Goal: Information Seeking & Learning: Learn about a topic

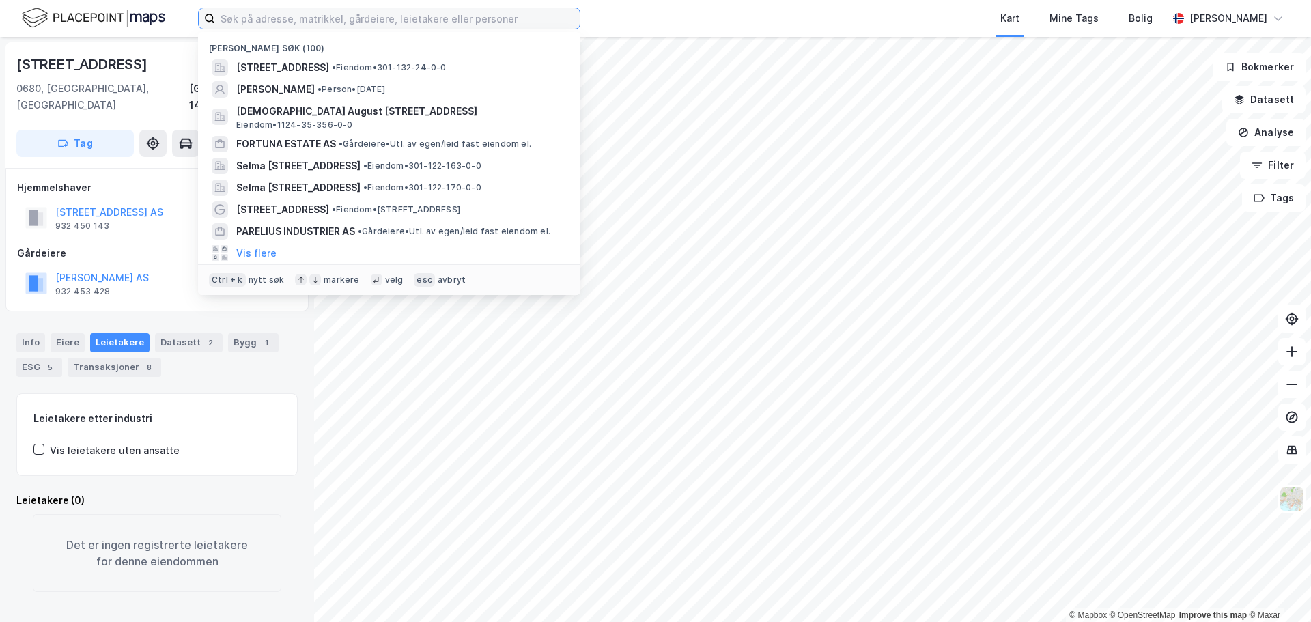
click at [332, 14] on input at bounding box center [397, 18] width 365 height 20
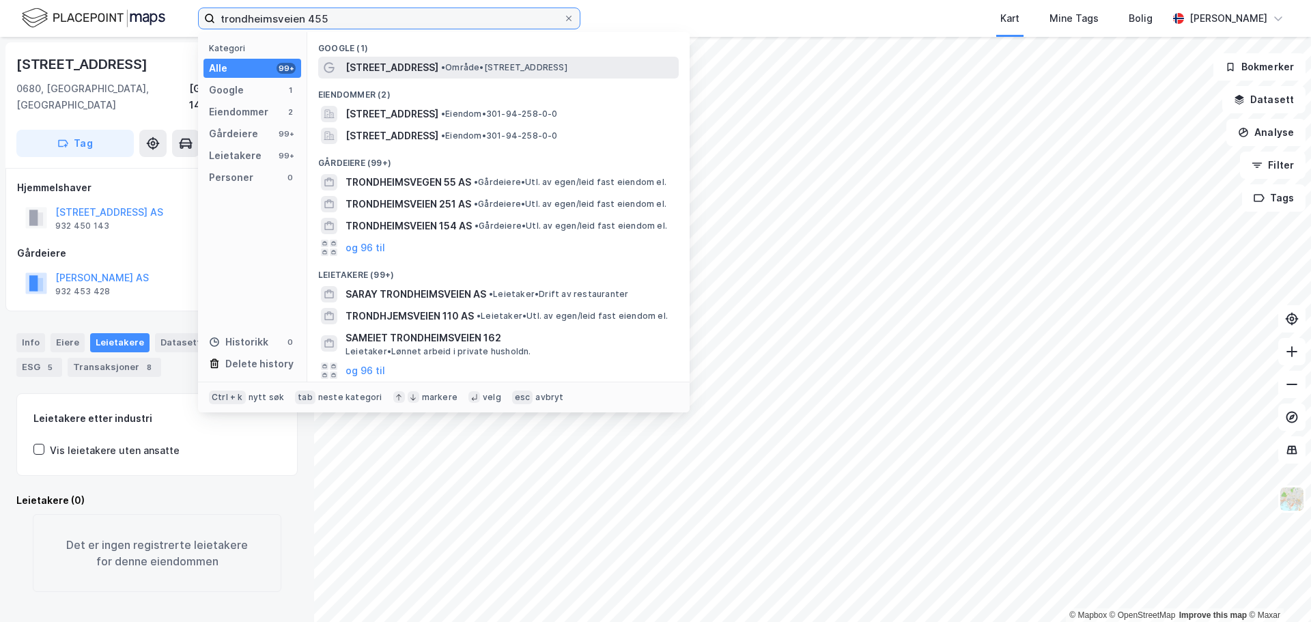
type input "trondheimsveien 455"
click at [508, 68] on span "• Område • [STREET_ADDRESS]" at bounding box center [504, 67] width 126 height 11
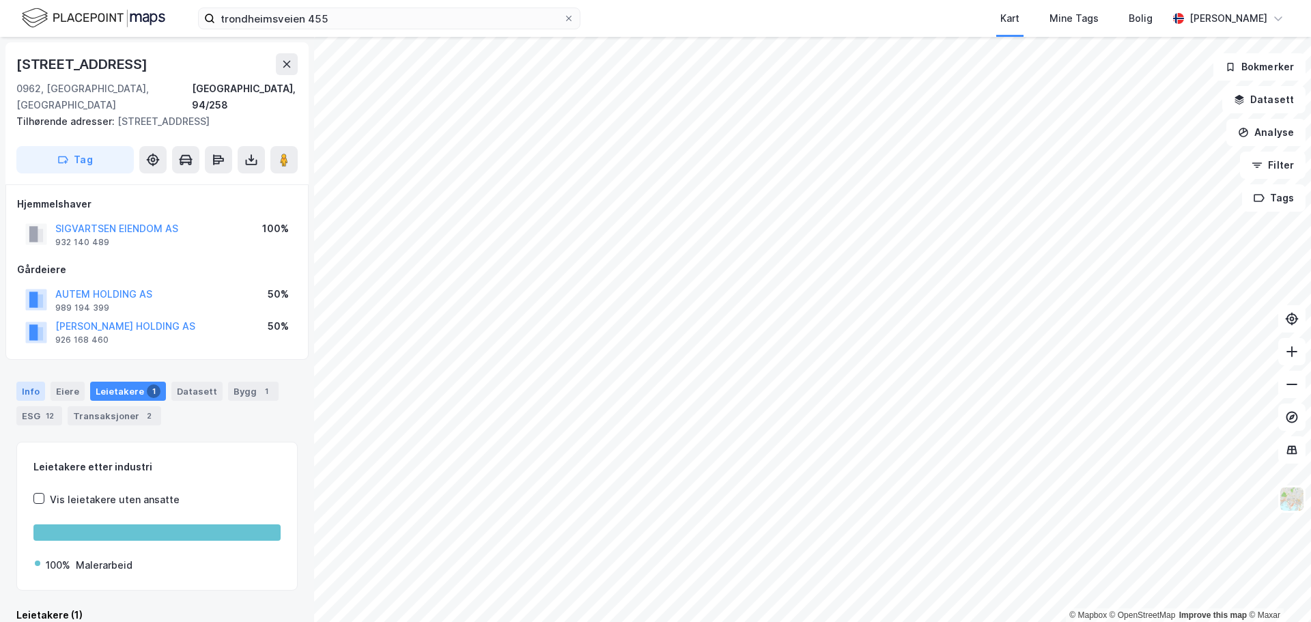
click at [38, 382] on div "Info" at bounding box center [30, 391] width 29 height 19
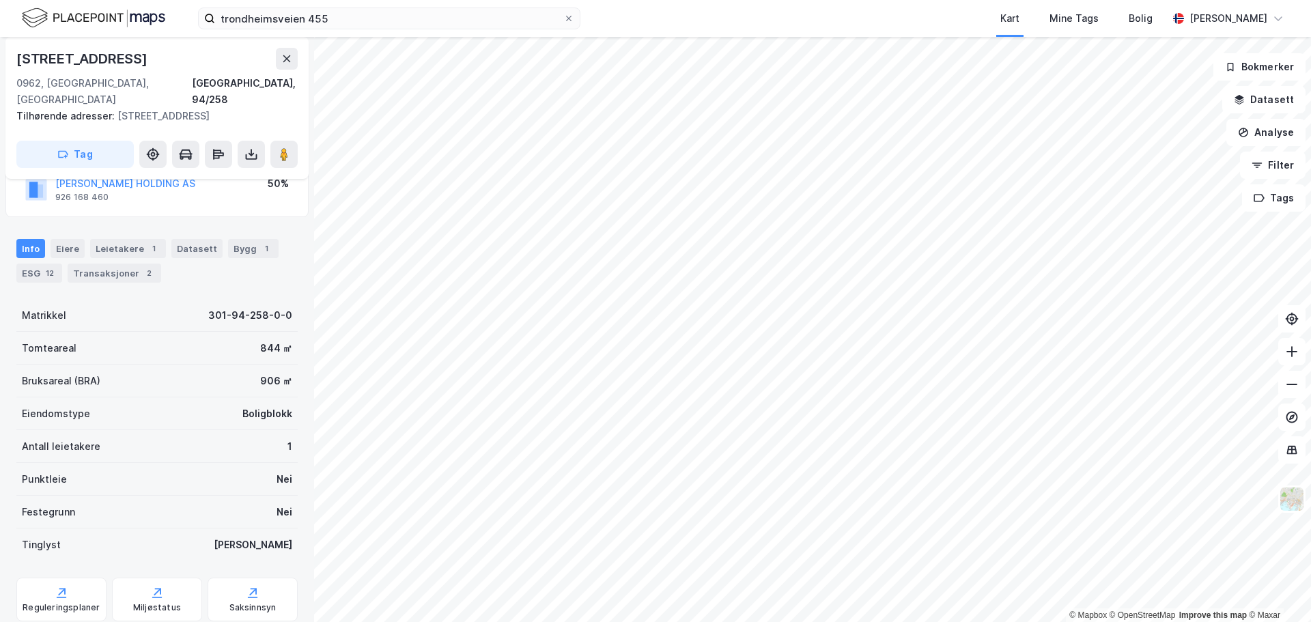
scroll to position [170, 0]
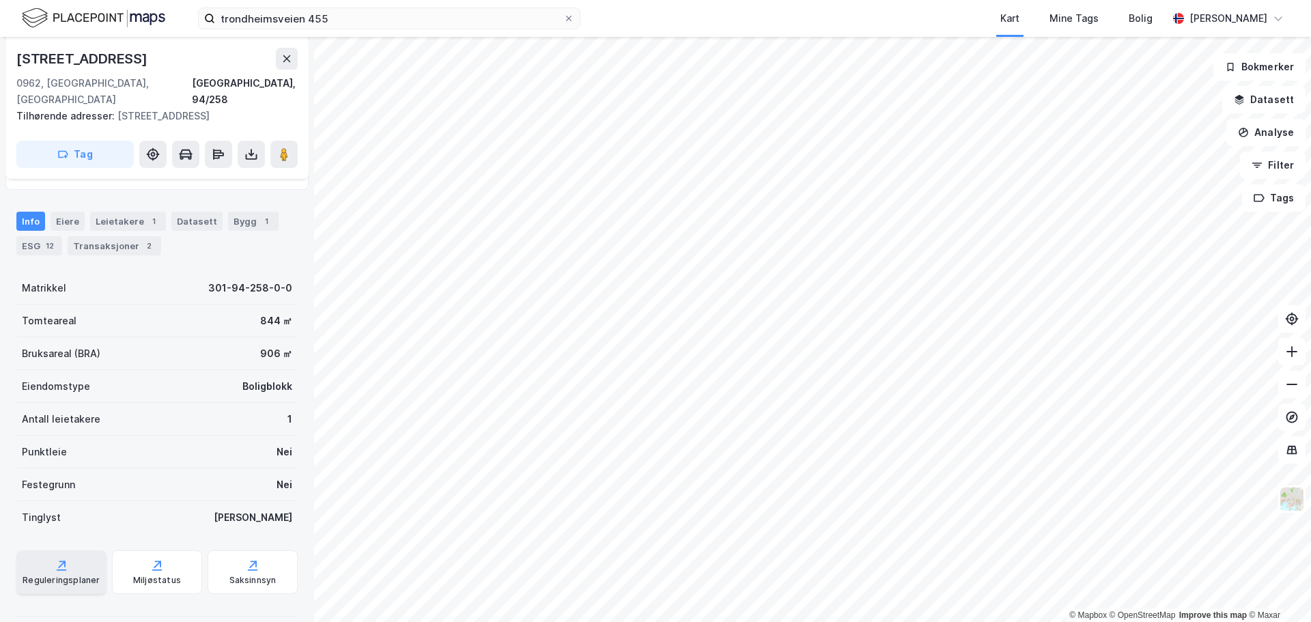
click at [79, 554] on div "Reguleringsplaner" at bounding box center [61, 573] width 90 height 44
drag, startPoint x: 568, startPoint y: 19, endPoint x: 529, endPoint y: 22, distance: 39.7
click at [568, 20] on icon at bounding box center [569, 18] width 8 height 8
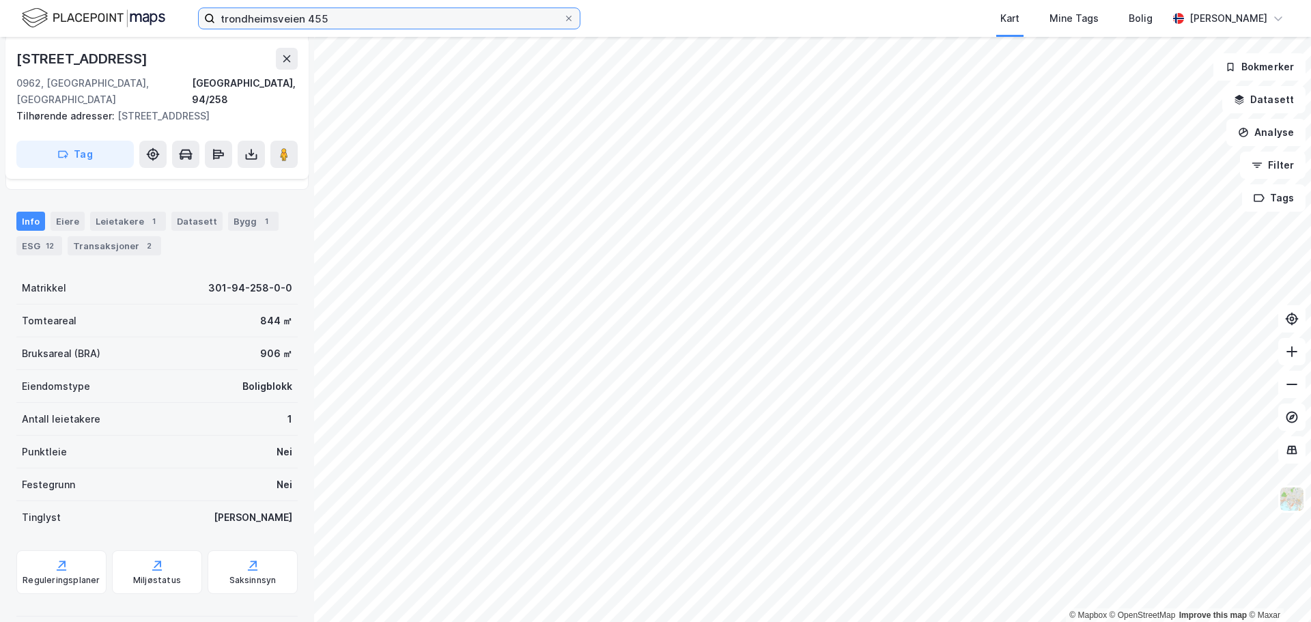
click at [564, 20] on input "trondheimsveien 455" at bounding box center [389, 18] width 348 height 20
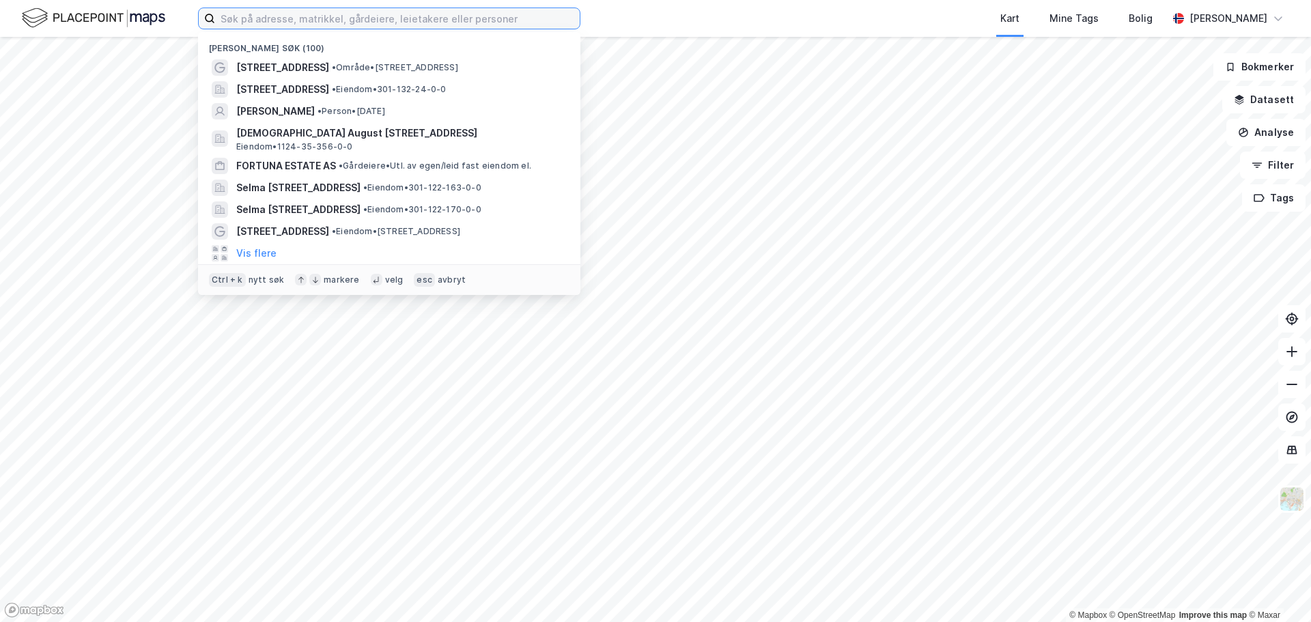
click at [484, 22] on input at bounding box center [397, 18] width 365 height 20
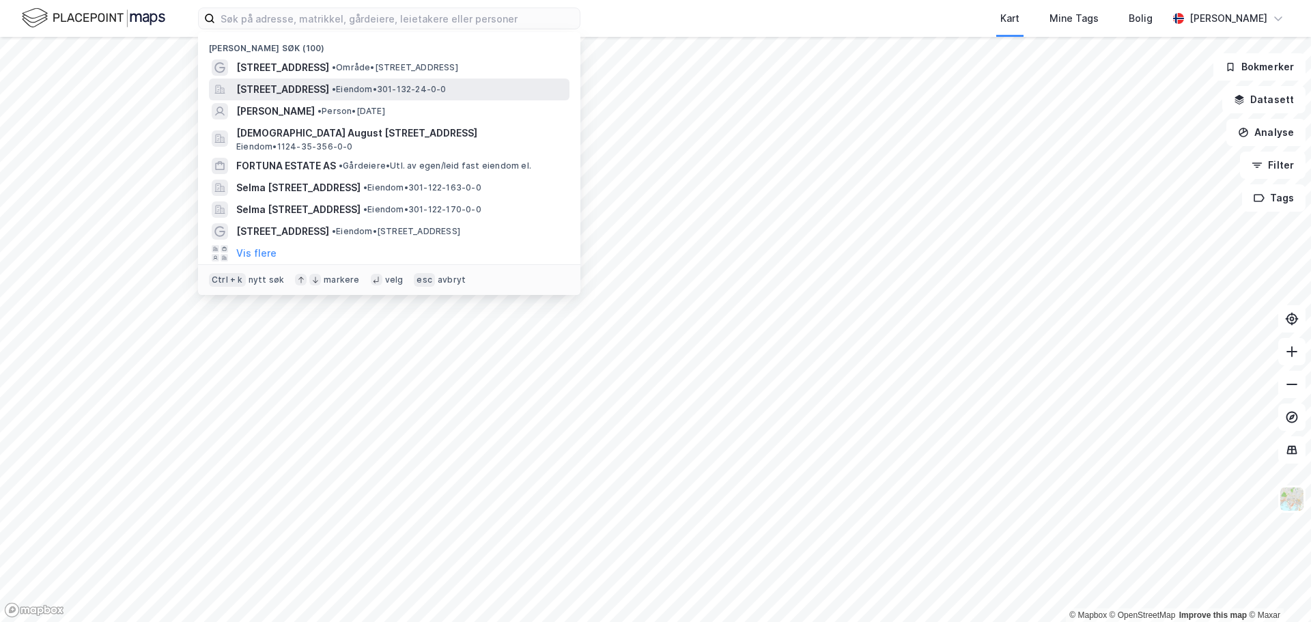
click at [450, 81] on div "[STREET_ADDRESS] • Eiendom • 301-132-24-0-0" at bounding box center [401, 89] width 331 height 16
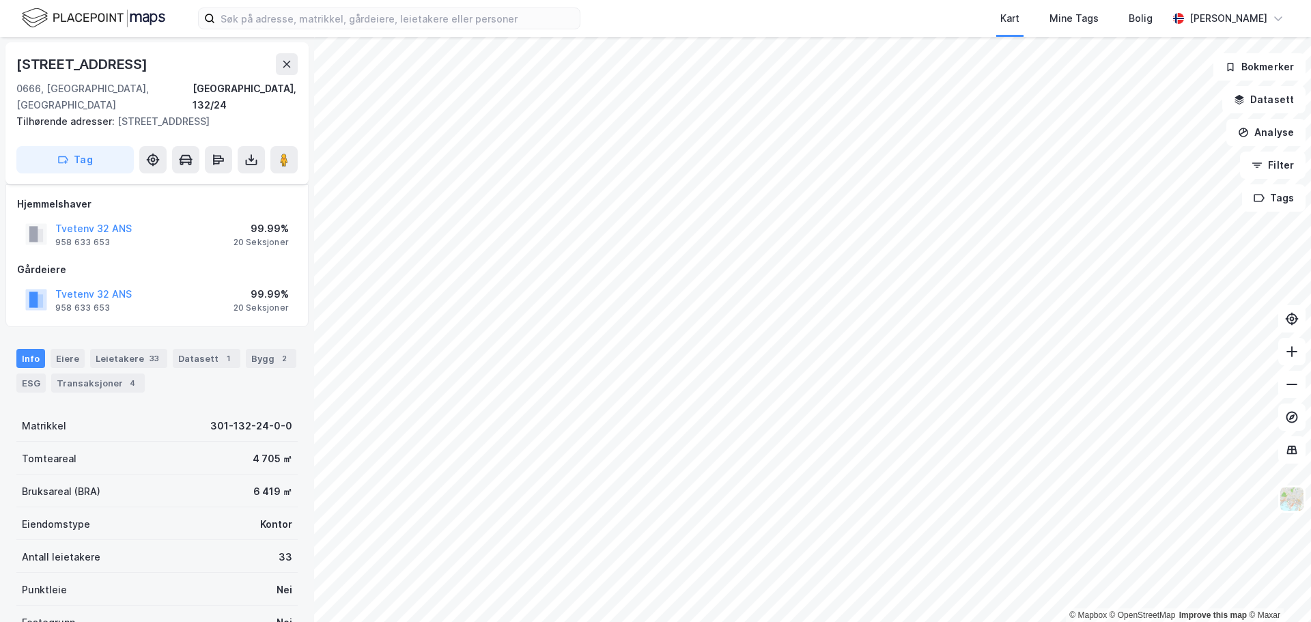
scroll to position [170, 0]
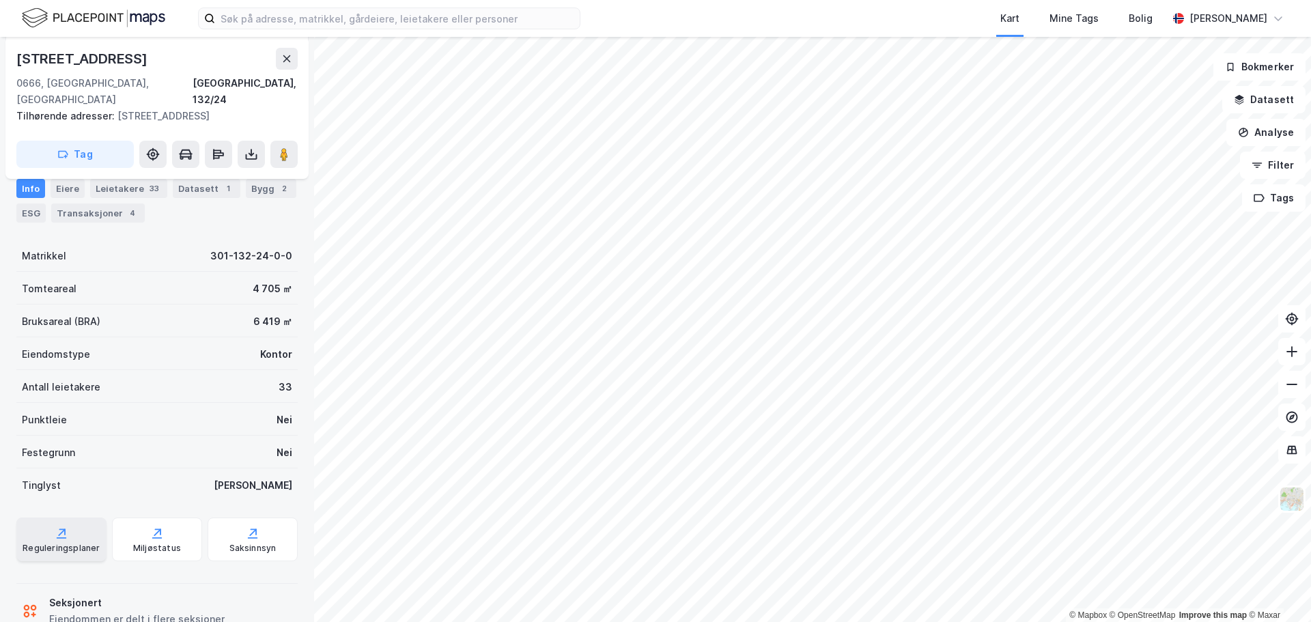
click at [77, 543] on div "Reguleringsplaner" at bounding box center [61, 548] width 77 height 11
